Goal: Navigation & Orientation: Understand site structure

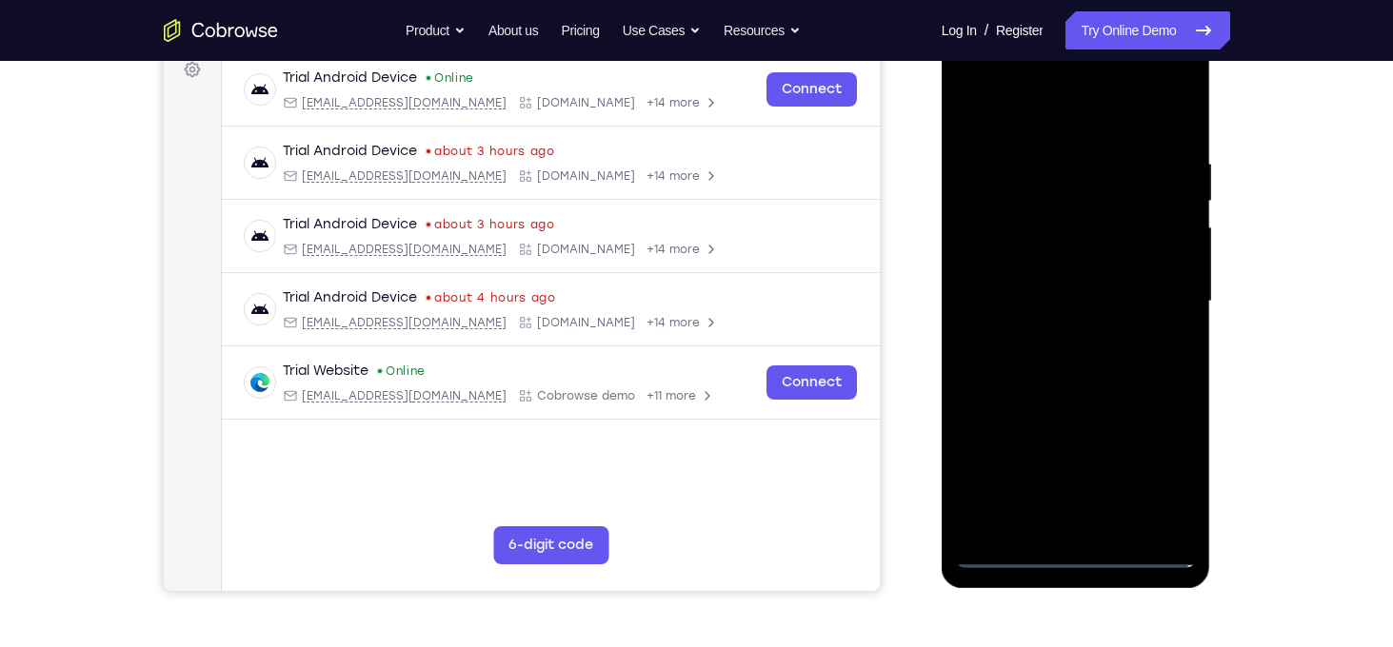
click at [1069, 559] on div at bounding box center [1076, 301] width 240 height 533
click at [1163, 470] on div at bounding box center [1076, 301] width 240 height 533
click at [1158, 484] on div at bounding box center [1076, 301] width 240 height 533
click at [984, 114] on div at bounding box center [1076, 301] width 240 height 533
click at [1159, 289] on div at bounding box center [1076, 301] width 240 height 533
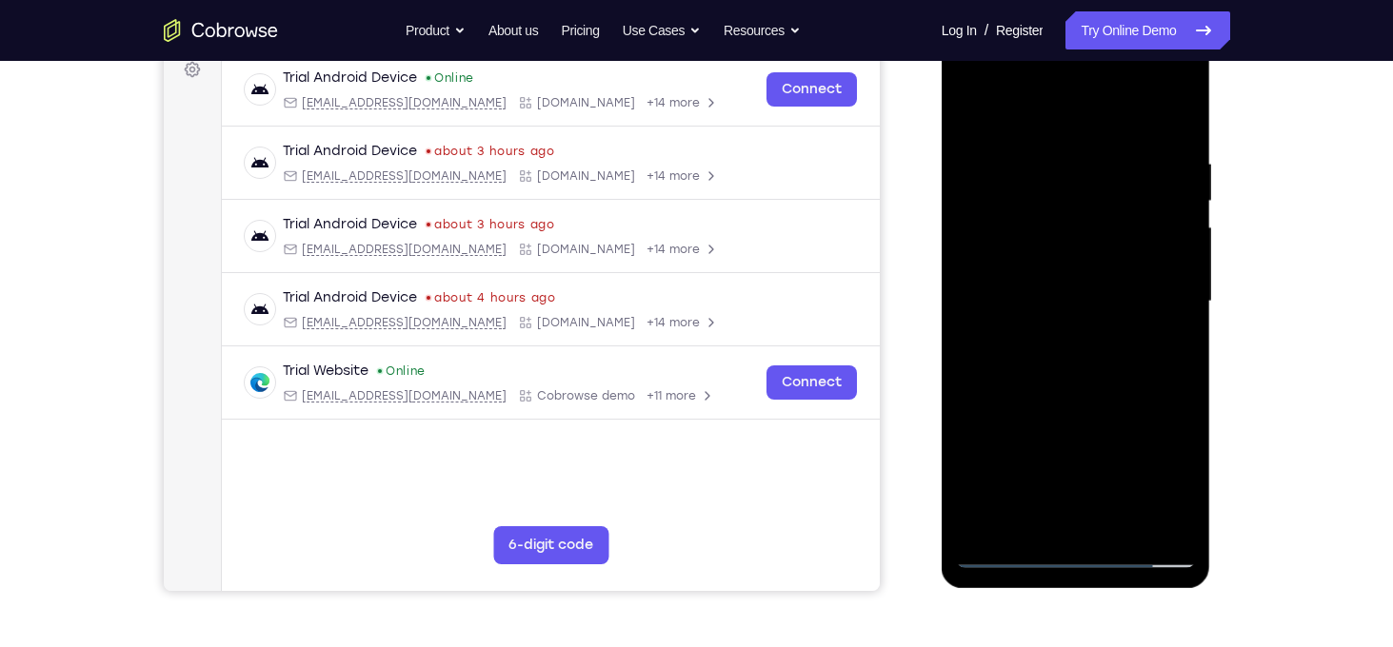
click at [1054, 528] on div at bounding box center [1076, 301] width 240 height 533
click at [1034, 279] on div at bounding box center [1076, 301] width 240 height 533
click at [1048, 268] on div at bounding box center [1076, 301] width 240 height 533
click at [1040, 307] on div at bounding box center [1076, 301] width 240 height 533
click at [1093, 355] on div at bounding box center [1076, 301] width 240 height 533
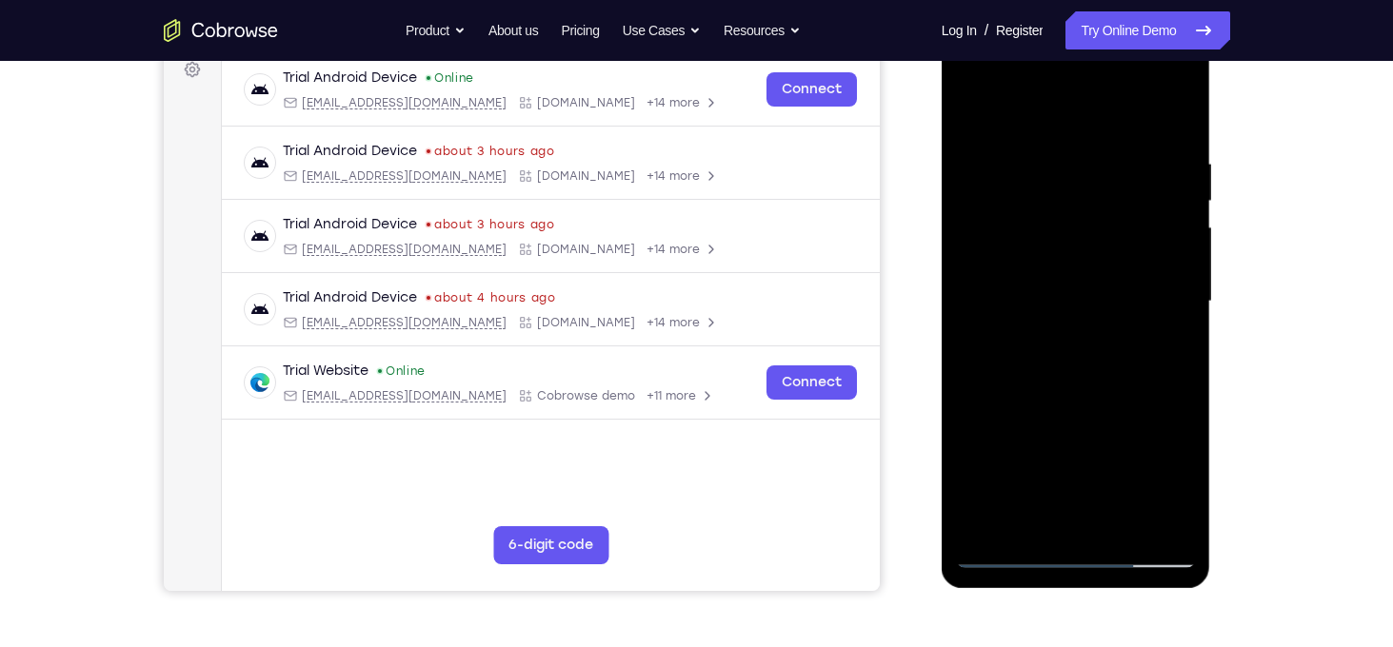
click at [1072, 358] on div at bounding box center [1076, 301] width 240 height 533
click at [1088, 390] on div at bounding box center [1076, 301] width 240 height 533
click at [1052, 161] on div at bounding box center [1076, 301] width 240 height 533
click at [1172, 120] on div at bounding box center [1076, 301] width 240 height 533
click at [1113, 527] on div at bounding box center [1076, 301] width 240 height 533
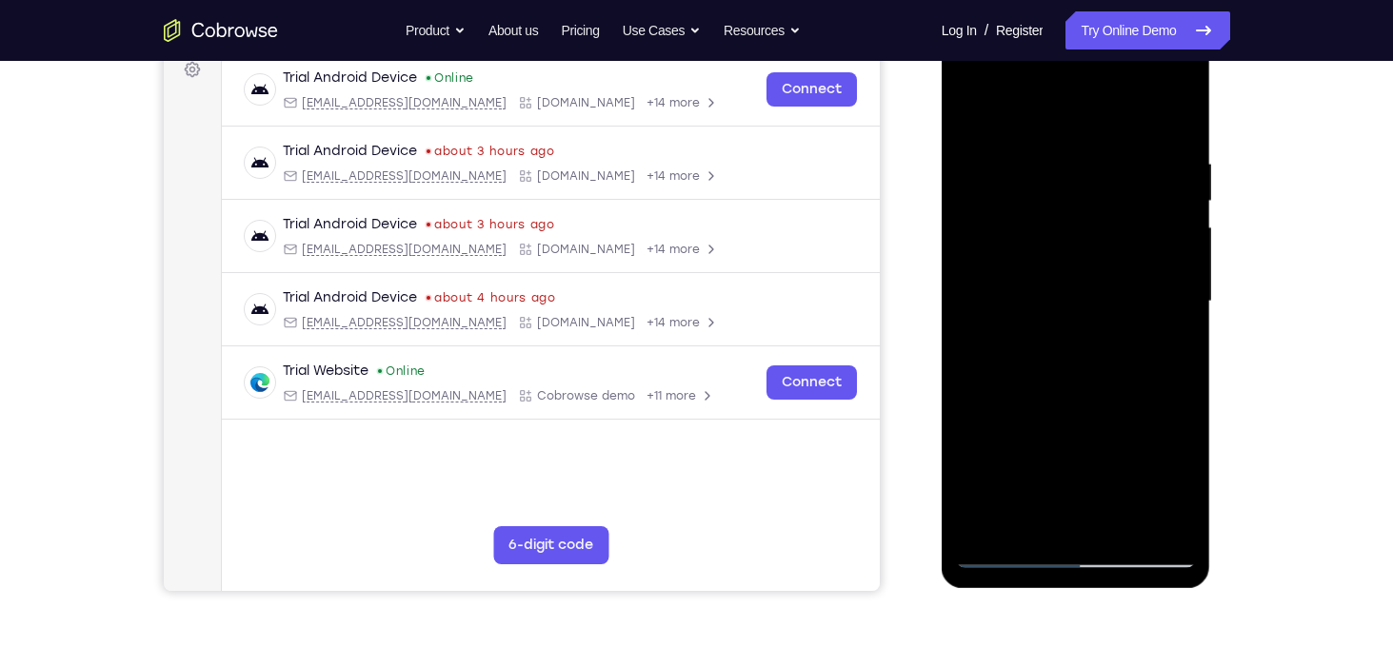
click at [1085, 404] on div at bounding box center [1076, 301] width 240 height 533
drag, startPoint x: 1057, startPoint y: 297, endPoint x: 1058, endPoint y: 236, distance: 60.9
click at [1058, 236] on div at bounding box center [1076, 301] width 240 height 533
click at [985, 162] on div at bounding box center [1076, 301] width 240 height 533
click at [1076, 189] on div at bounding box center [1076, 301] width 240 height 533
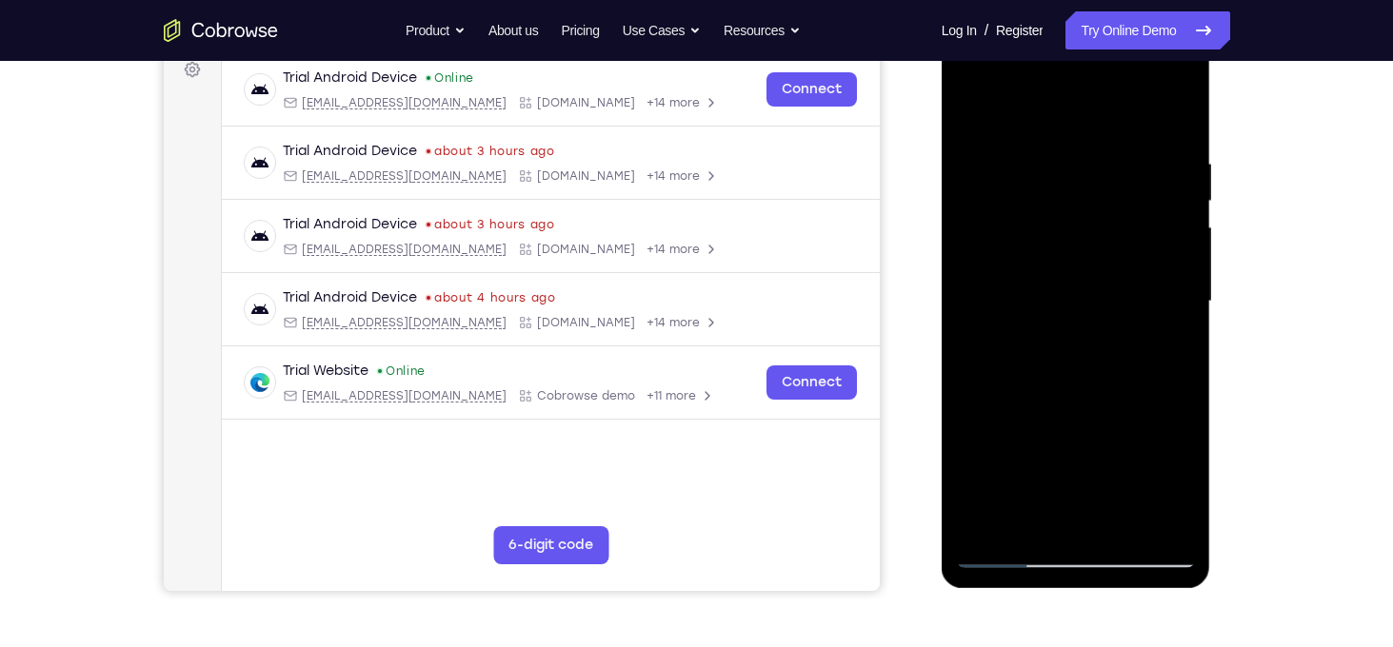
click at [1023, 515] on div at bounding box center [1076, 301] width 240 height 533
click at [1008, 369] on div at bounding box center [1076, 301] width 240 height 533
click at [980, 298] on div at bounding box center [1076, 301] width 240 height 533
click at [1165, 221] on div at bounding box center [1076, 301] width 240 height 533
click at [1174, 112] on div at bounding box center [1076, 301] width 240 height 533
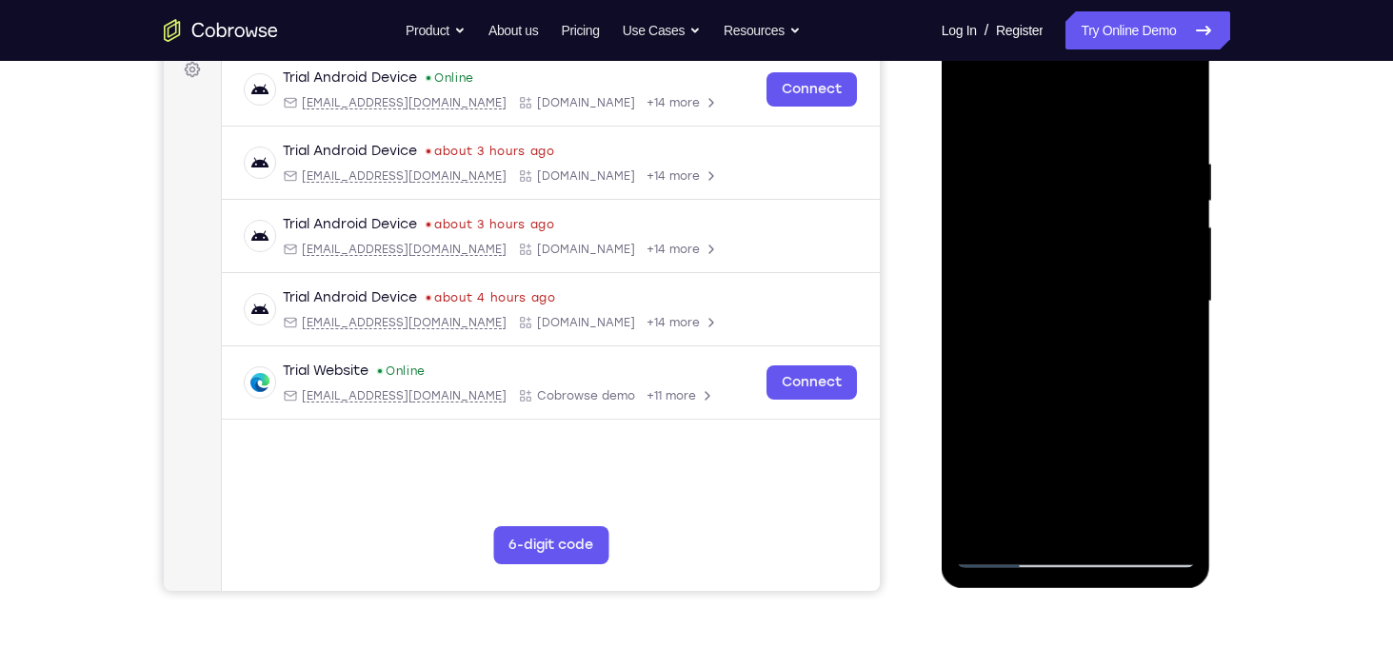
click at [966, 120] on div at bounding box center [1076, 301] width 240 height 533
click at [1049, 157] on div at bounding box center [1076, 301] width 240 height 533
click at [1177, 116] on div at bounding box center [1076, 301] width 240 height 533
drag, startPoint x: 1083, startPoint y: 364, endPoint x: 1103, endPoint y: 231, distance: 133.7
click at [1103, 231] on div at bounding box center [1076, 301] width 240 height 533
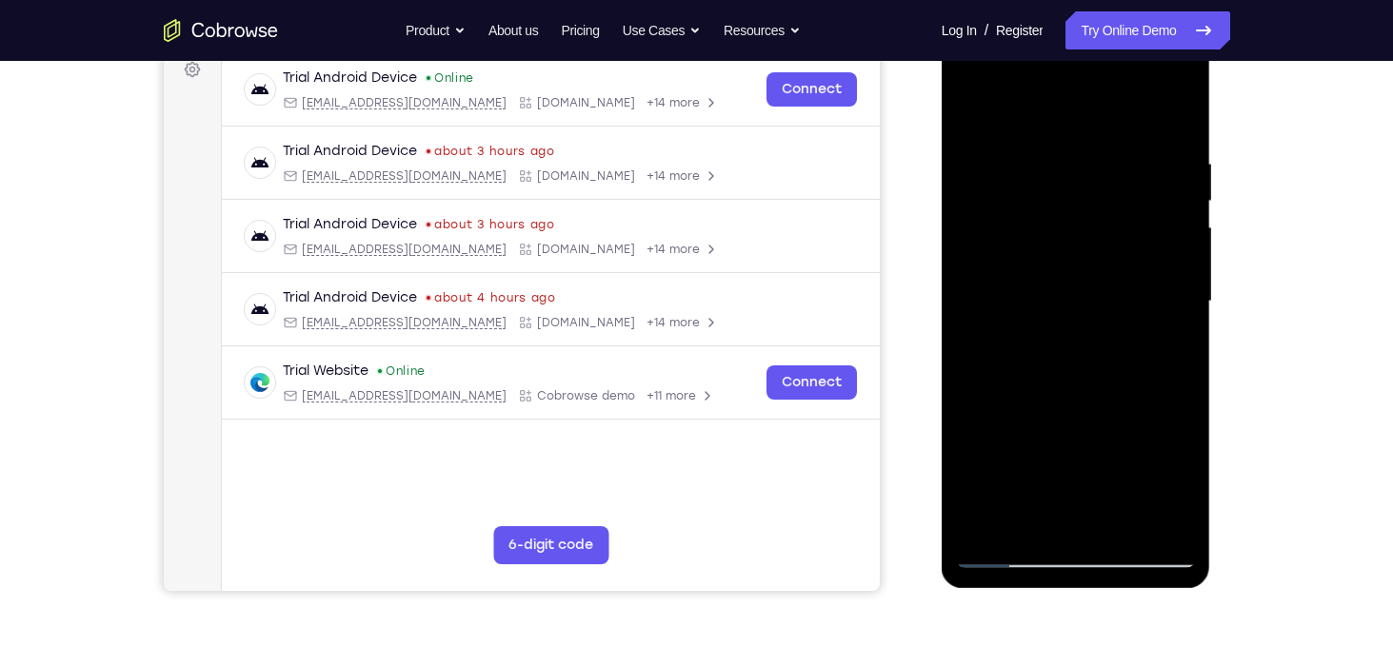
drag, startPoint x: 1091, startPoint y: 420, endPoint x: 1101, endPoint y: 298, distance: 122.2
click at [1101, 298] on div at bounding box center [1076, 301] width 240 height 533
click at [1112, 527] on div at bounding box center [1076, 301] width 240 height 533
